Goal: Task Accomplishment & Management: Manage account settings

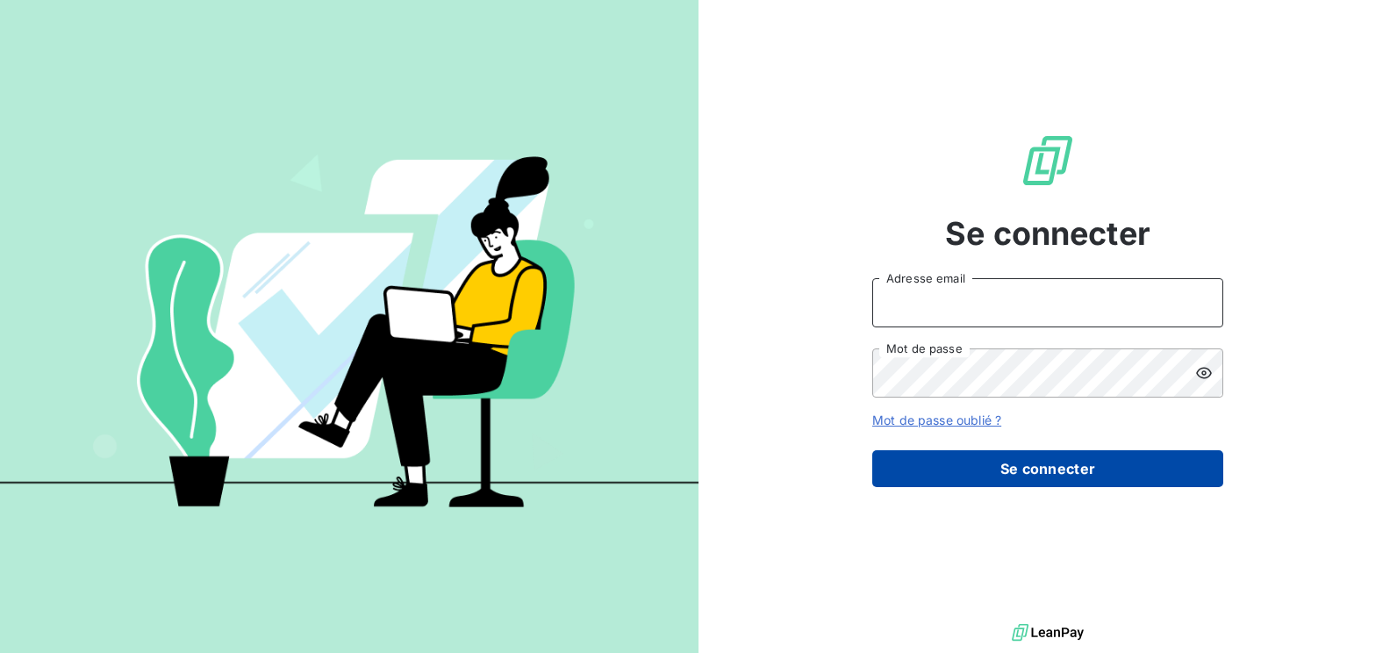
type input "l.bouchet@auditpl.fr"
click at [1074, 474] on button "Se connecter" at bounding box center [1047, 468] width 351 height 37
